Goal: Check status: Check status

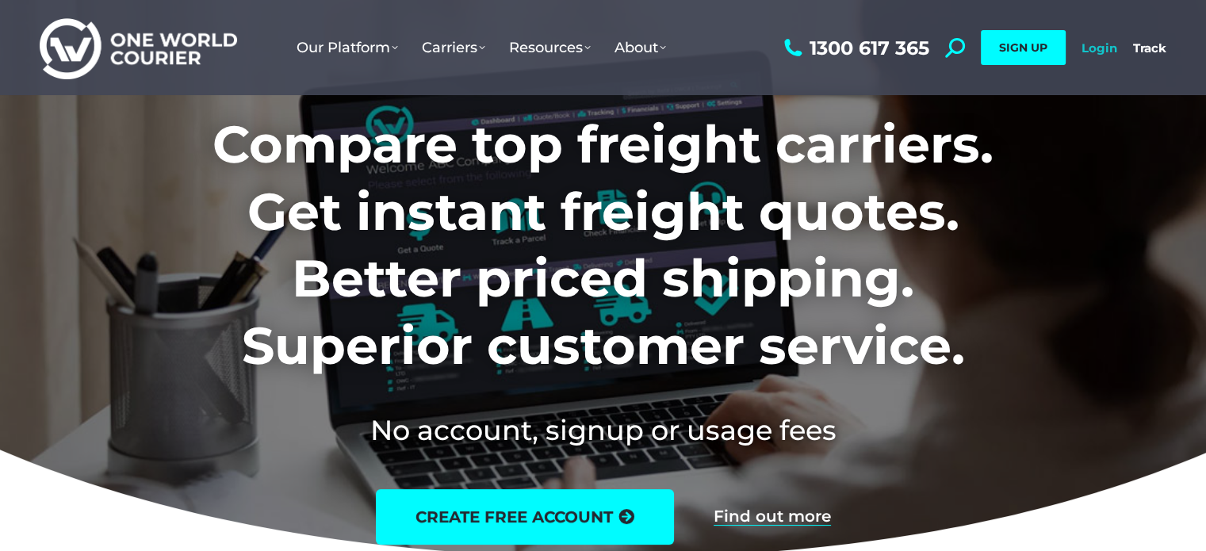
click at [1107, 47] on link "Login" at bounding box center [1099, 47] width 36 height 15
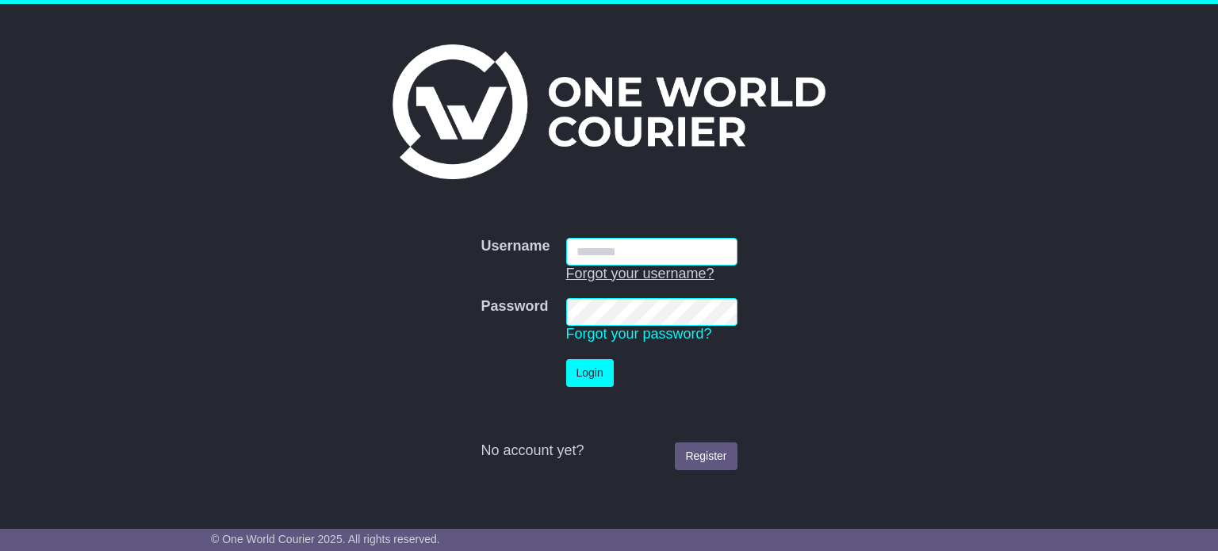
type input "**********"
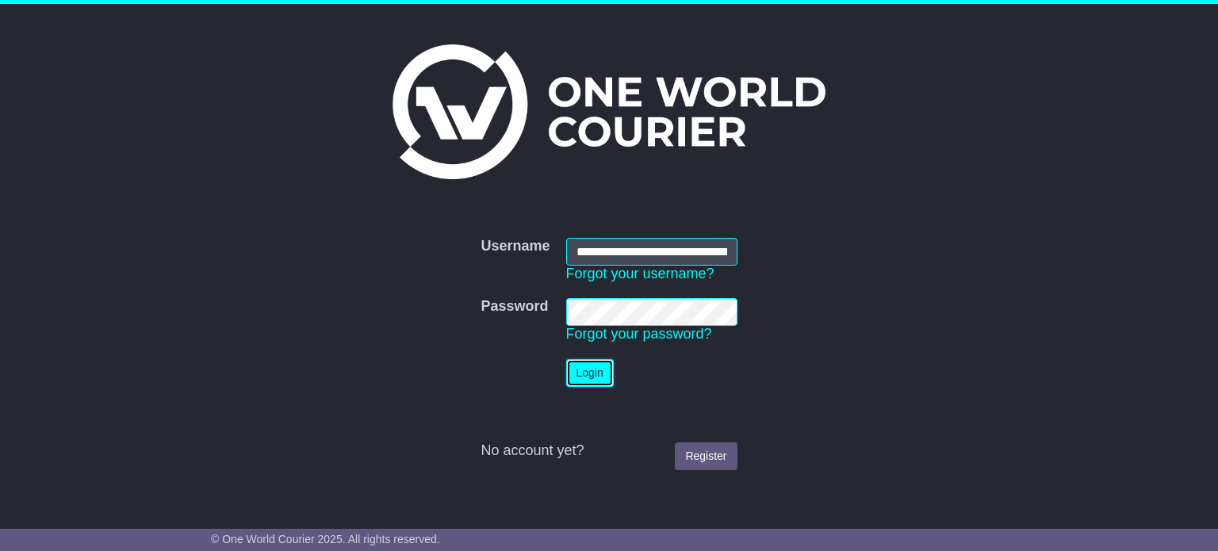
click at [596, 364] on button "Login" at bounding box center [590, 373] width 48 height 28
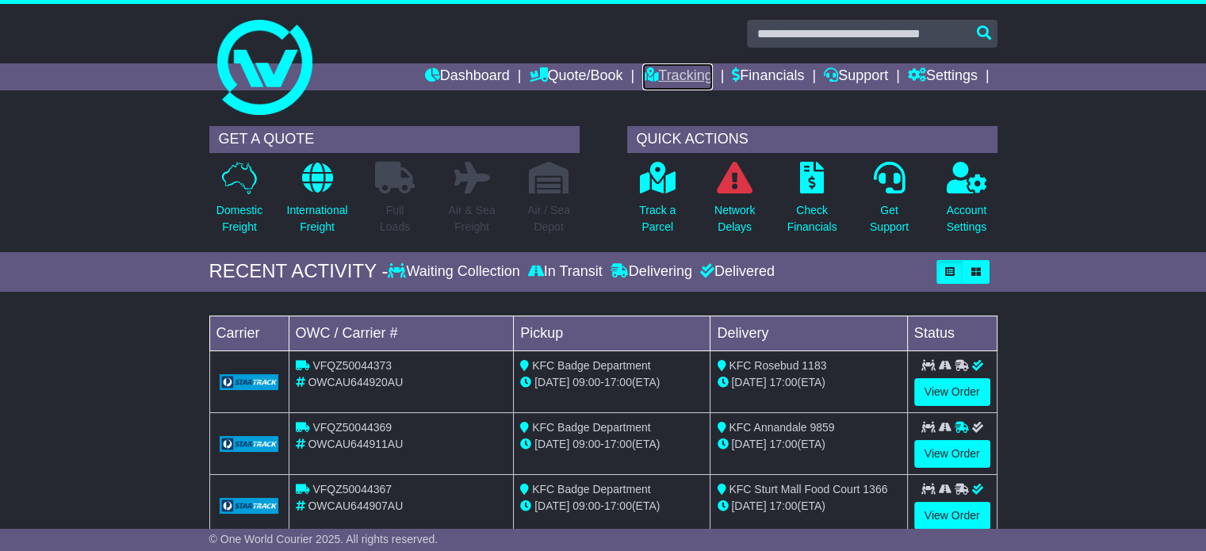
click at [679, 79] on link "Tracking" at bounding box center [677, 76] width 70 height 27
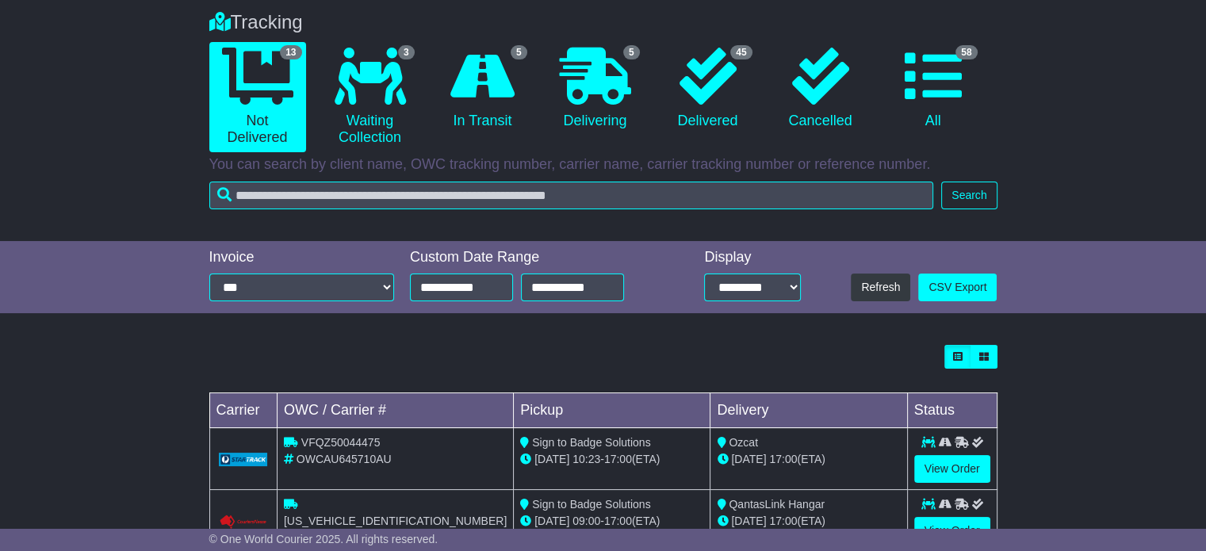
scroll to position [238, 0]
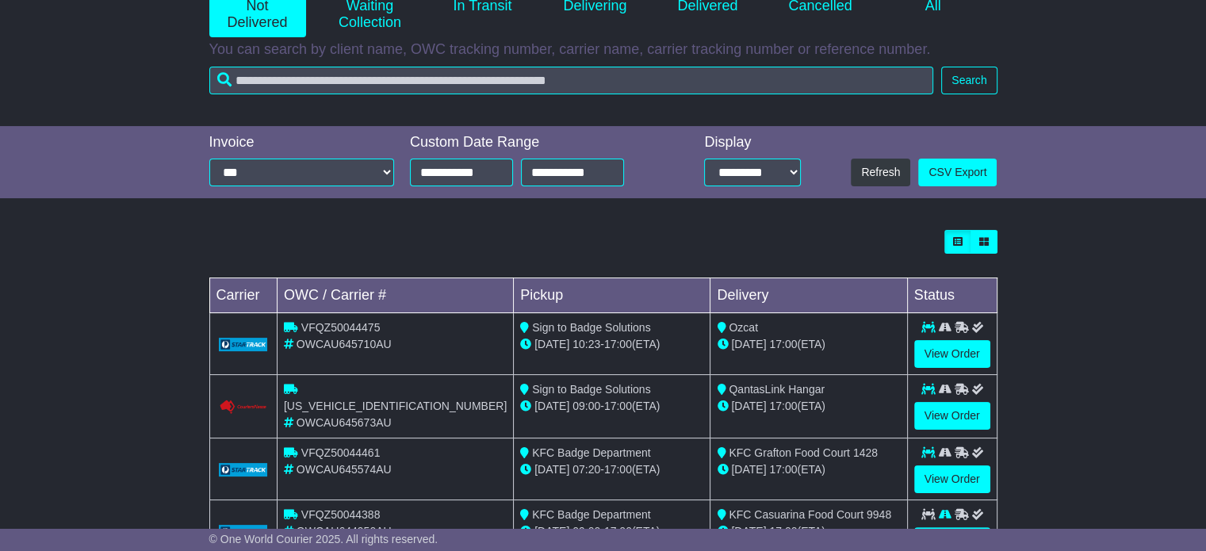
click at [546, 402] on span "[DATE]" at bounding box center [551, 406] width 35 height 13
click at [606, 405] on div "15 Sep 09:00 - 17:00 (ETA)" at bounding box center [611, 406] width 183 height 17
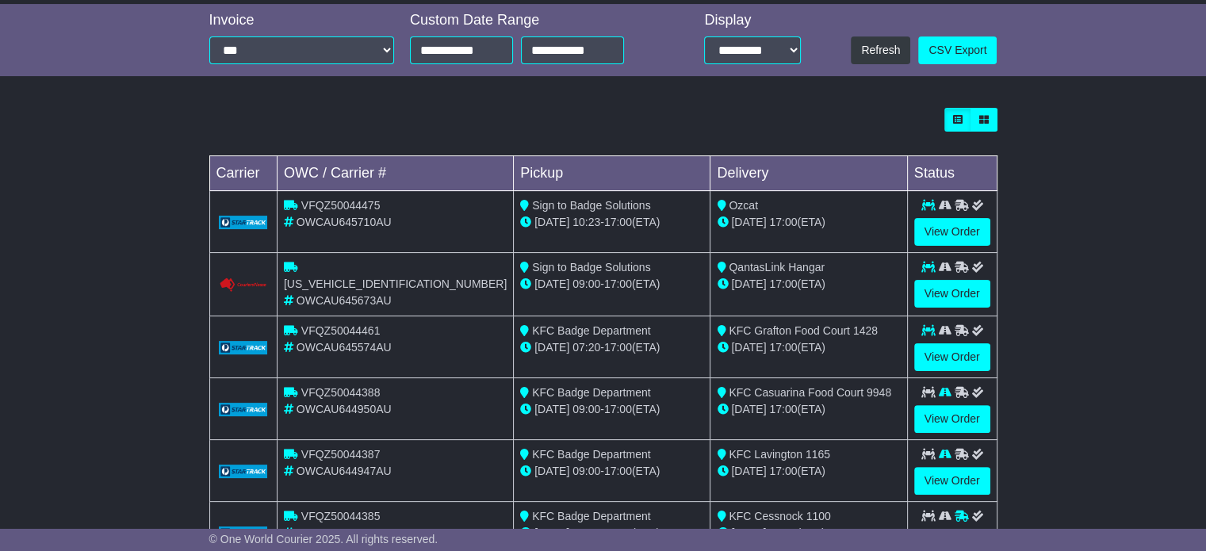
scroll to position [396, 0]
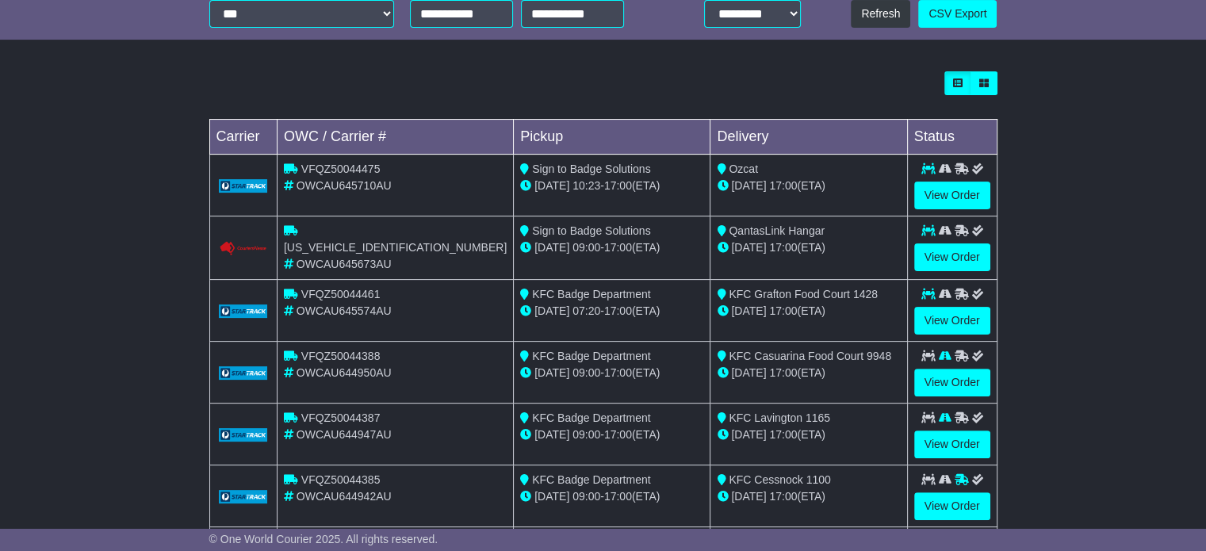
click at [591, 239] on div "15 Sep 09:00 - 17:00 (ETA)" at bounding box center [611, 247] width 183 height 17
